Goal: Find specific page/section: Find specific page/section

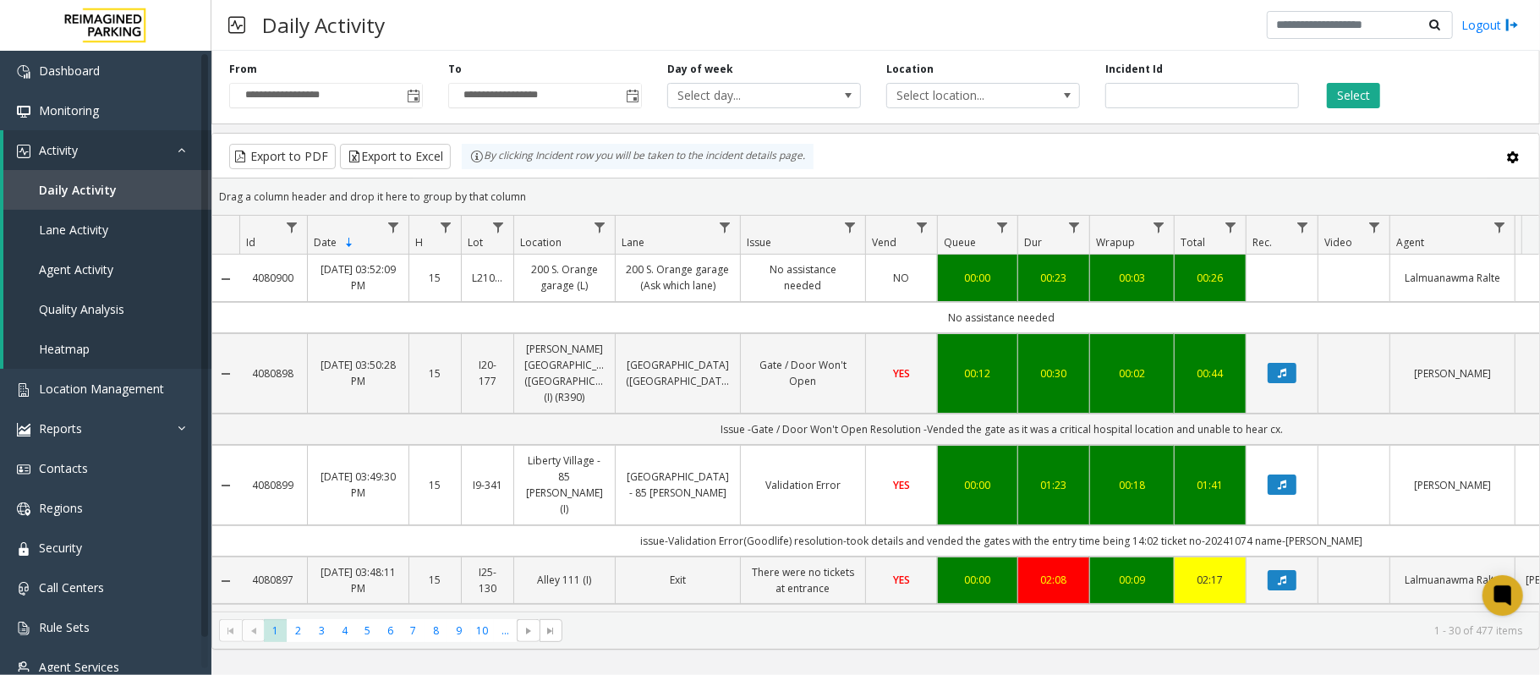
scroll to position [0, 105]
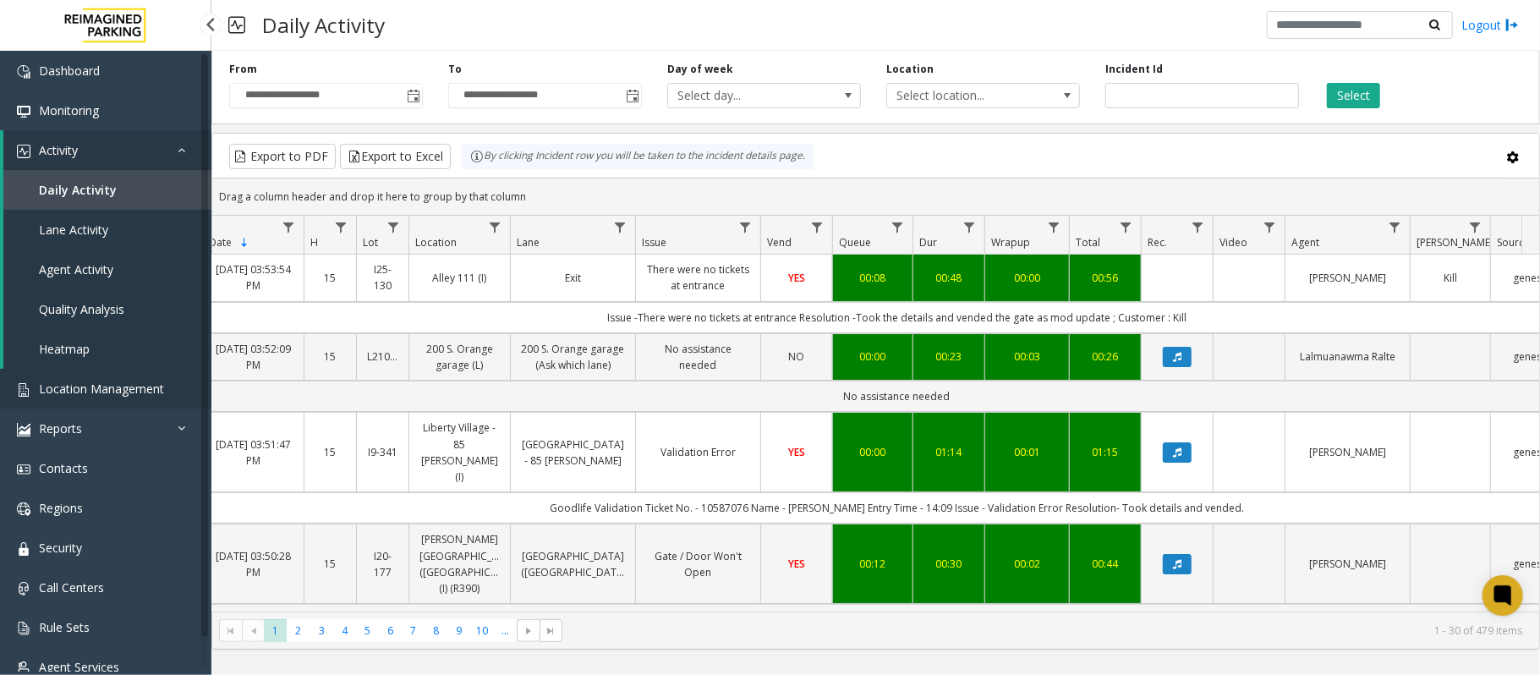
click at [83, 383] on span "Location Management" at bounding box center [101, 389] width 125 height 16
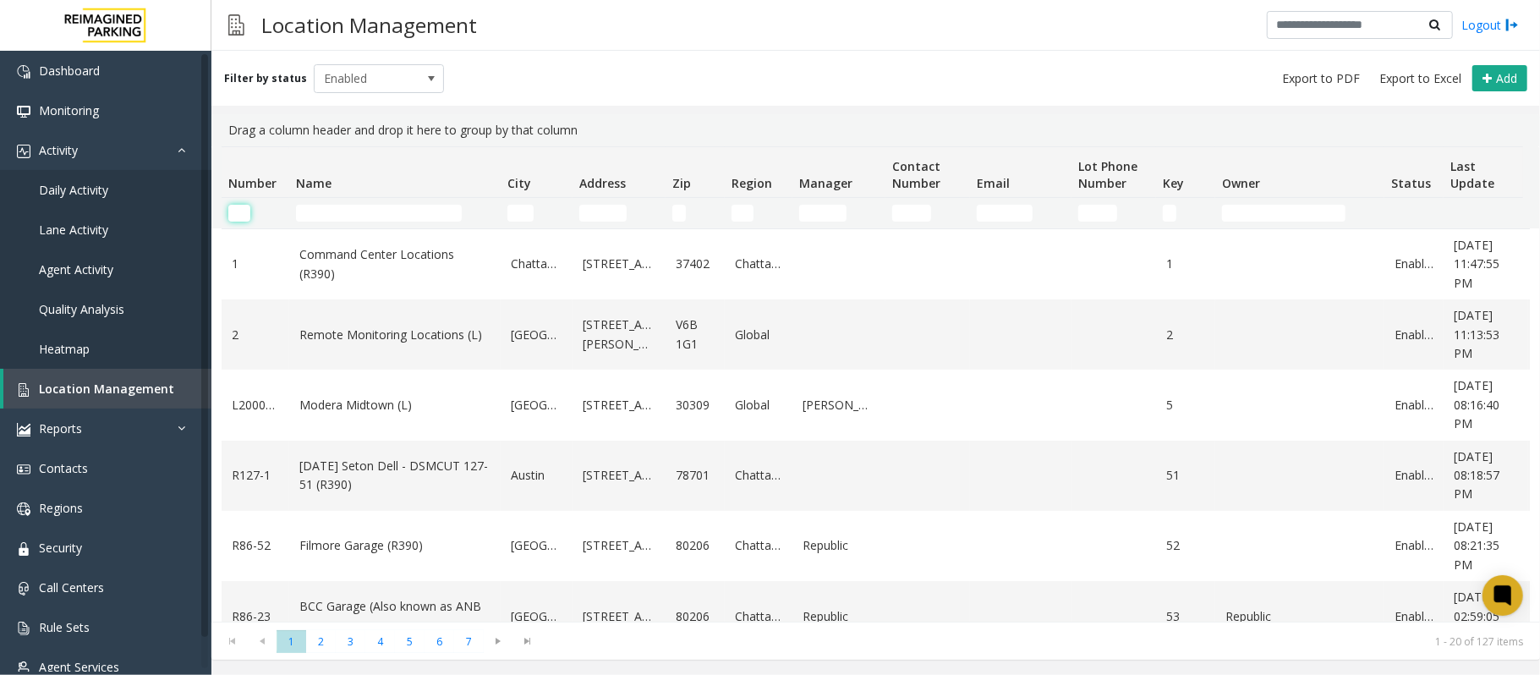
click at [237, 211] on input "Number Filter" at bounding box center [239, 213] width 22 height 17
paste input "********"
type input "********"
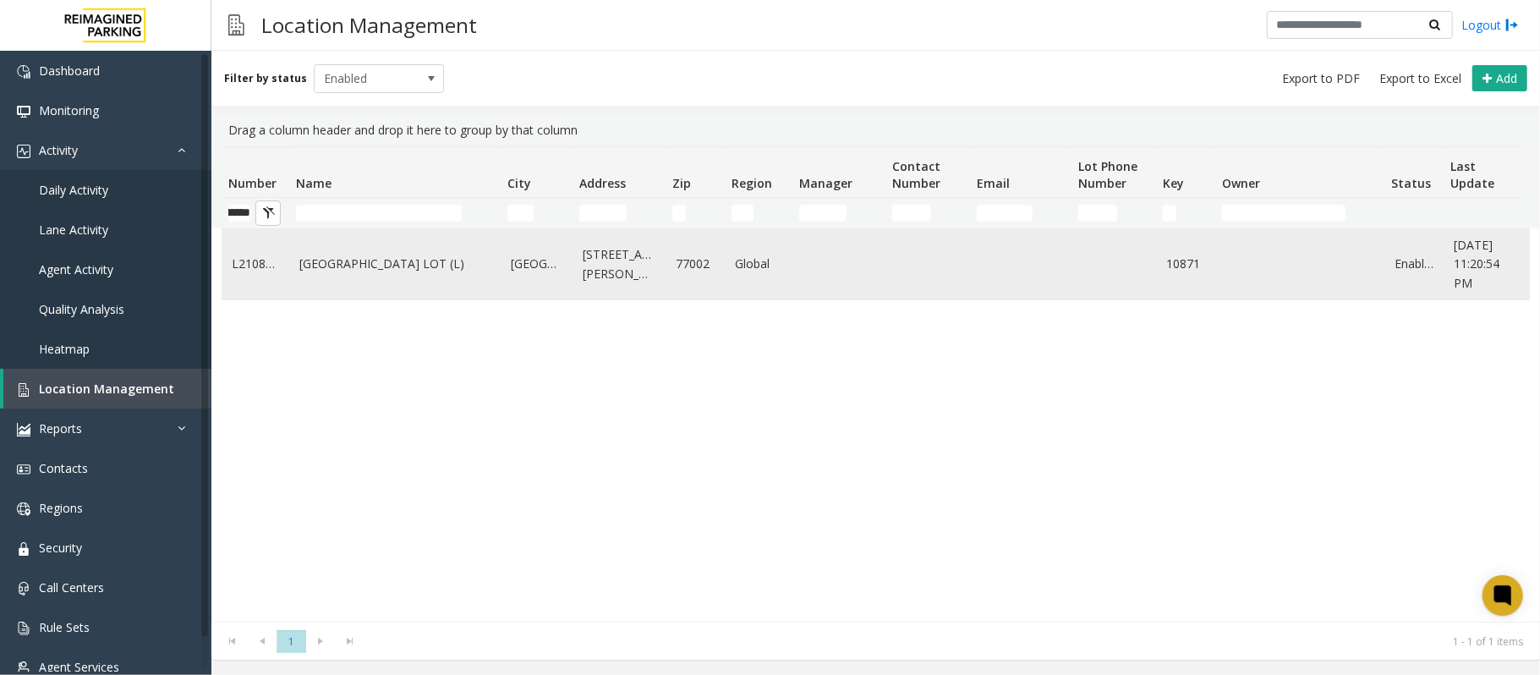
click at [348, 255] on link "[GEOGRAPHIC_DATA] LOT (L)" at bounding box center [394, 264] width 191 height 19
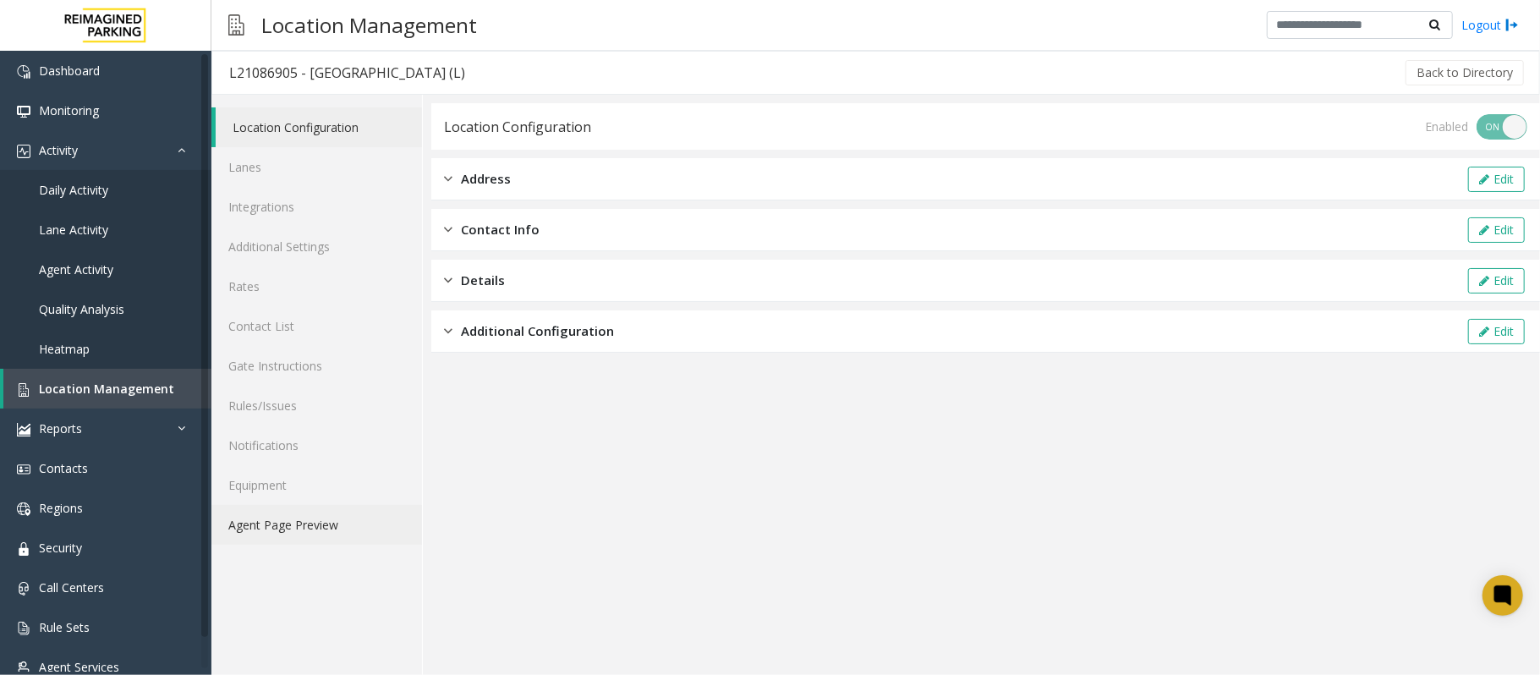
click at [299, 529] on link "Agent Page Preview" at bounding box center [316, 525] width 211 height 40
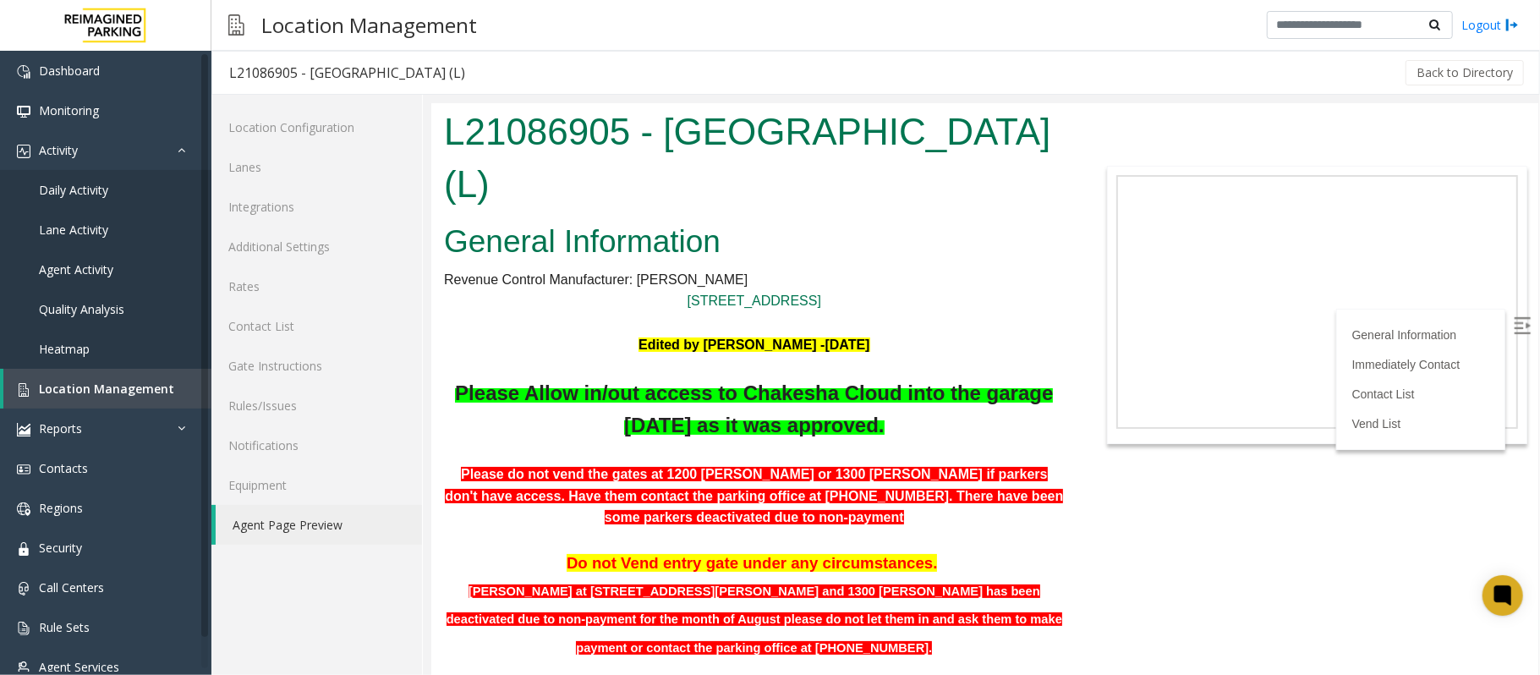
click at [1268, 513] on body "L21086905 - [GEOGRAPHIC_DATA] (L) General Information Revenue Control Manufactu…" at bounding box center [983, 388] width 1107 height 572
click at [1513, 330] on img at bounding box center [1521, 324] width 17 height 17
drag, startPoint x: 863, startPoint y: 188, endPoint x: 441, endPoint y: 133, distance: 425.6
click at [441, 133] on div "L21086905 - [GEOGRAPHIC_DATA] (L)" at bounding box center [753, 158] width 646 height 113
copy h1 "L21086905 - [GEOGRAPHIC_DATA] (L)"
